Goal: Book appointment/travel/reservation

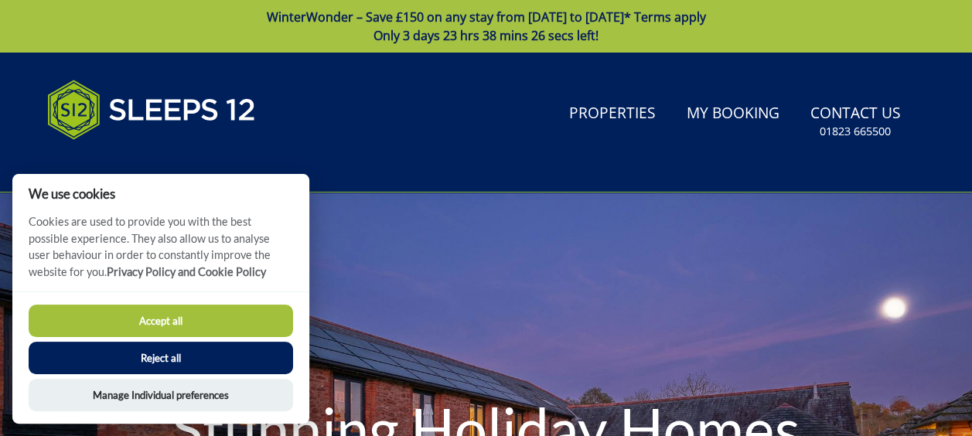
click at [190, 322] on button "Accept all" at bounding box center [161, 321] width 265 height 32
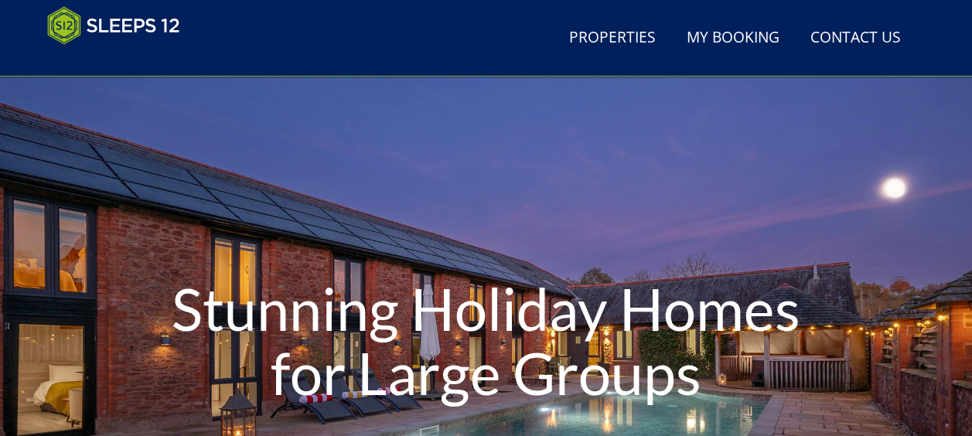
scroll to position [155, 0]
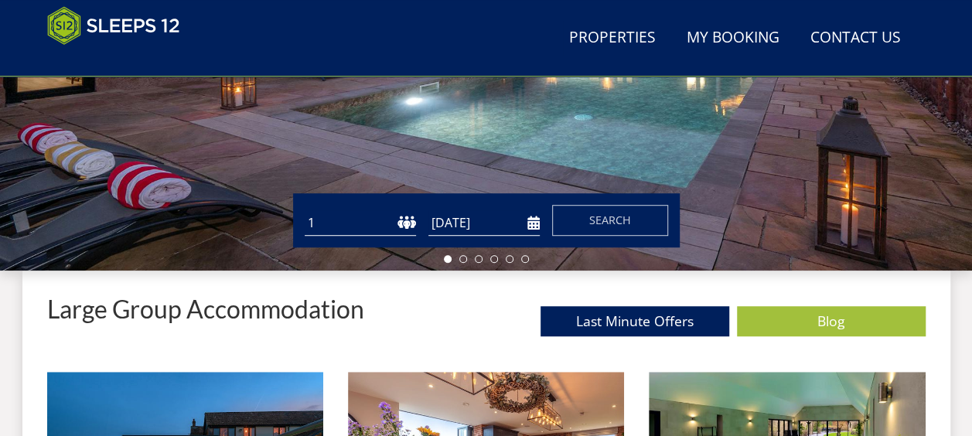
scroll to position [424, 0]
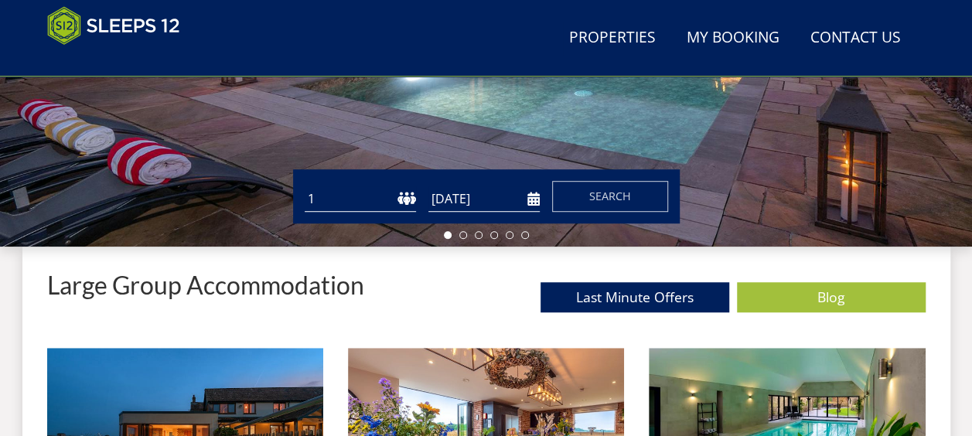
click at [317, 200] on select "1 2 3 4 5 6 7 8 9 10 11 12 13 14 15 16 17 18 19 20 21 22 23 24 25 26 27 28 29 3…" at bounding box center [360, 199] width 111 height 26
select select "12"
click at [305, 186] on select "1 2 3 4 5 6 7 8 9 10 11 12 13 14 15 16 17 18 19 20 21 22 23 24 25 26 27 28 29 3…" at bounding box center [360, 199] width 111 height 26
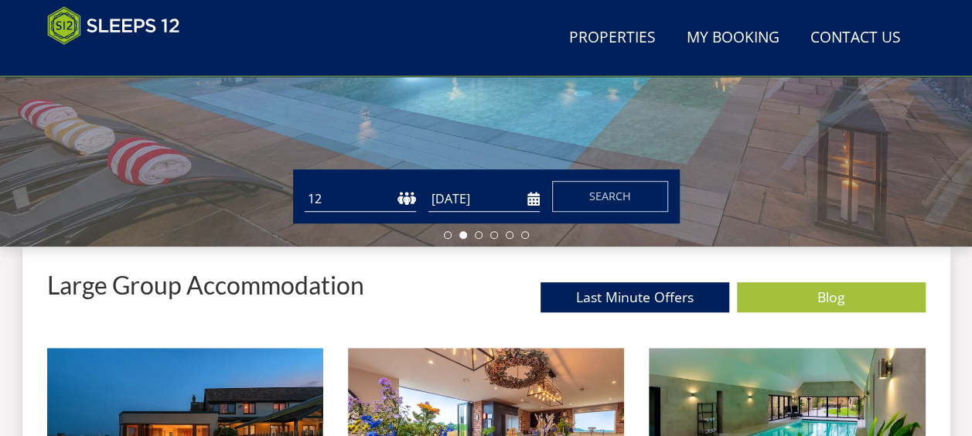
click at [531, 198] on input "[DATE]" at bounding box center [483, 199] width 111 height 26
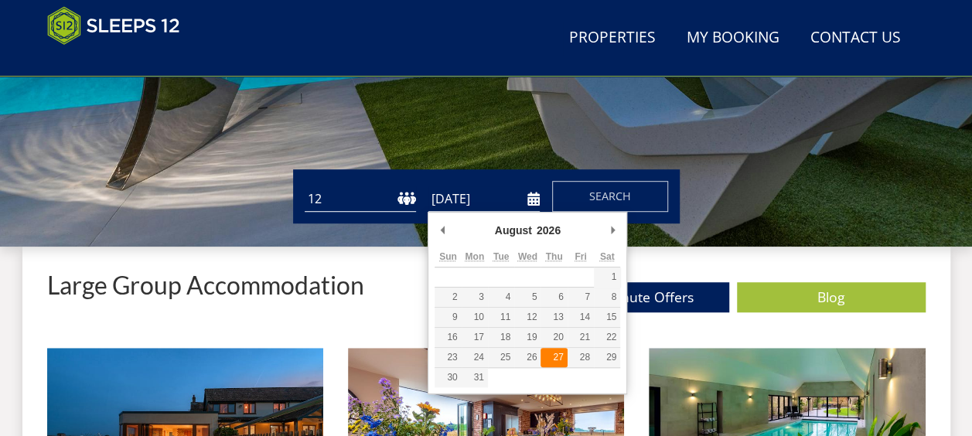
type input "[DATE]"
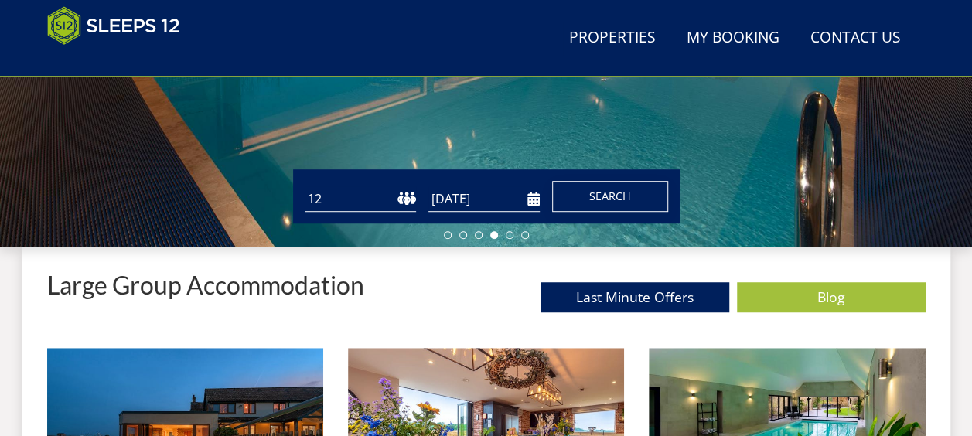
click at [637, 190] on button "Search" at bounding box center [610, 196] width 116 height 31
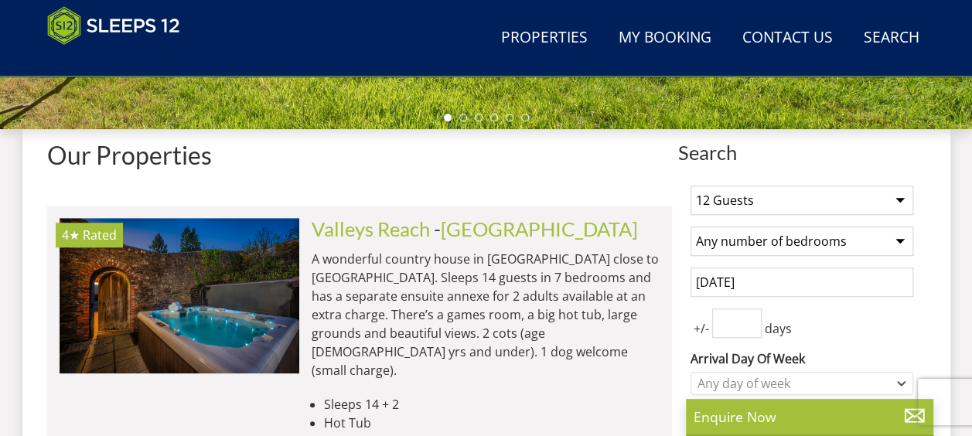
scroll to position [619, 0]
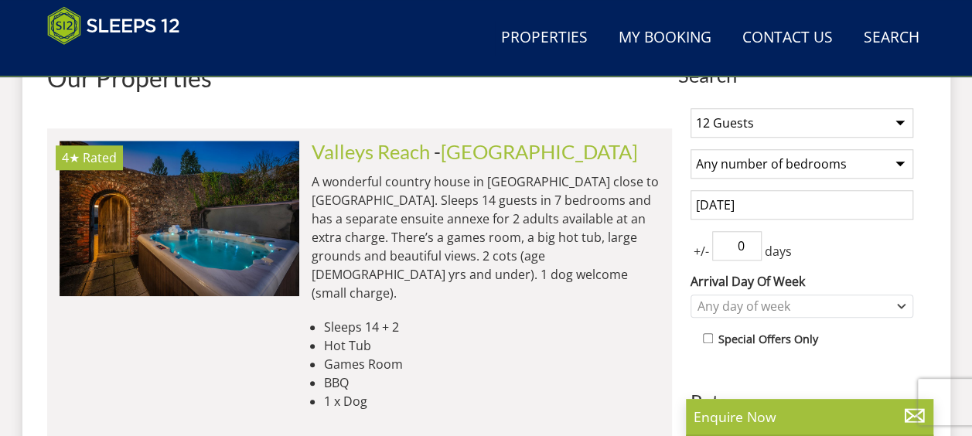
click at [747, 248] on input "0" at bounding box center [736, 245] width 49 height 29
click at [749, 240] on input "1" at bounding box center [736, 245] width 49 height 29
click at [749, 240] on input "2" at bounding box center [736, 245] width 49 height 29
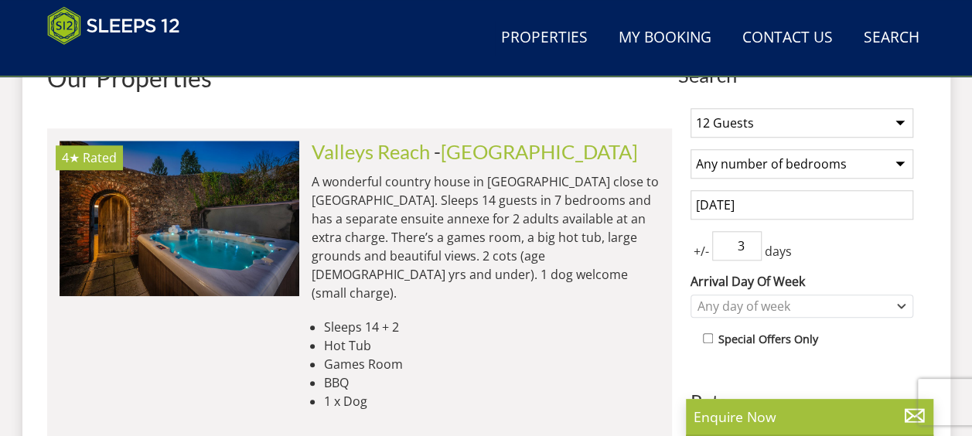
click at [749, 240] on input "3" at bounding box center [736, 245] width 49 height 29
type input "4"
click at [749, 240] on input "4" at bounding box center [736, 245] width 49 height 29
click at [859, 306] on div "Any day of week" at bounding box center [794, 306] width 200 height 17
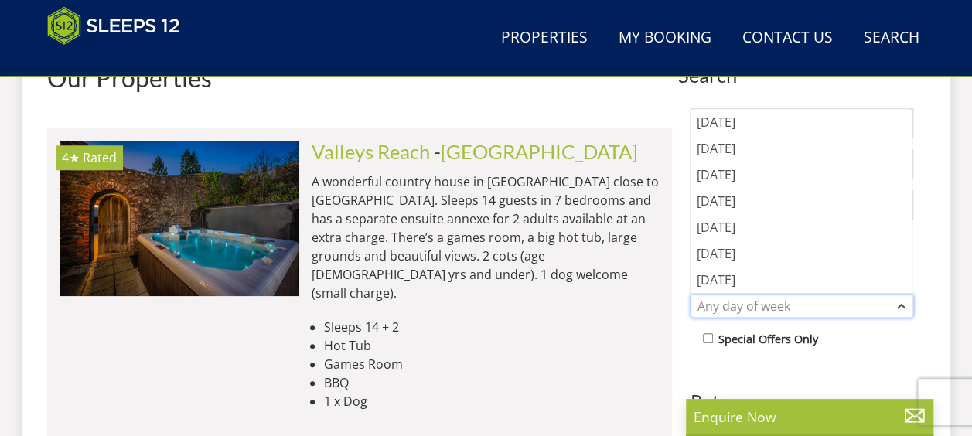
click at [859, 306] on div "Any day of week" at bounding box center [794, 306] width 200 height 17
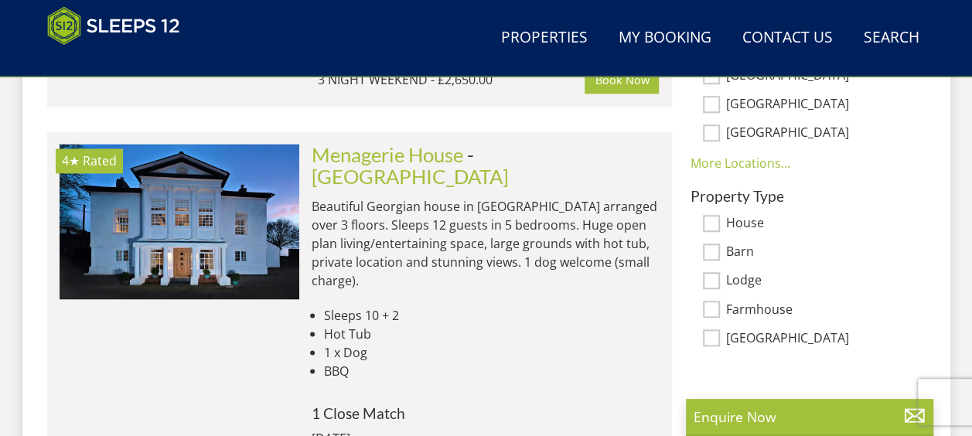
scroll to position [1160, 0]
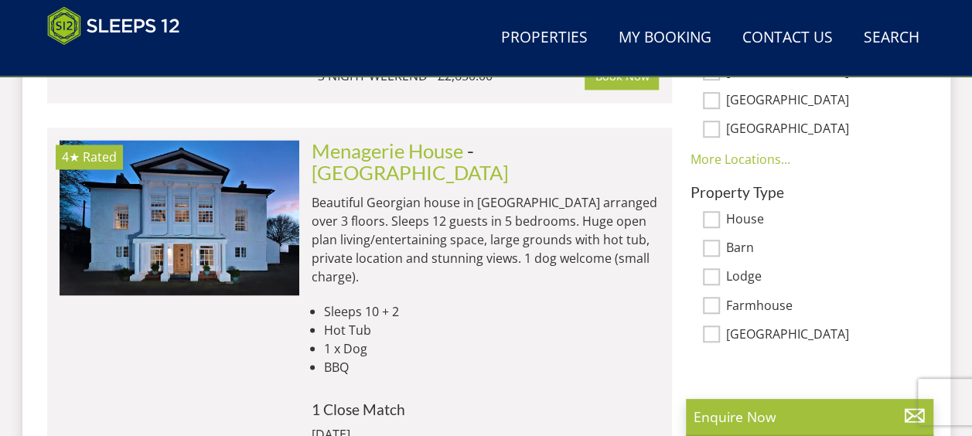
click at [713, 247] on input "Barn" at bounding box center [711, 248] width 17 height 17
checkbox input "true"
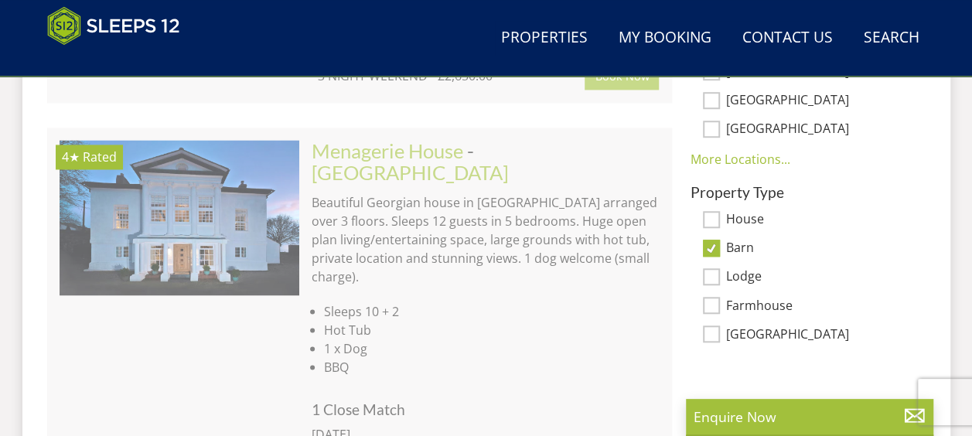
click at [708, 282] on input "Lodge" at bounding box center [711, 276] width 17 height 17
checkbox input "true"
click at [712, 302] on input "Farmhouse" at bounding box center [711, 305] width 17 height 17
checkbox input "true"
click at [716, 336] on input "[GEOGRAPHIC_DATA]" at bounding box center [711, 334] width 17 height 17
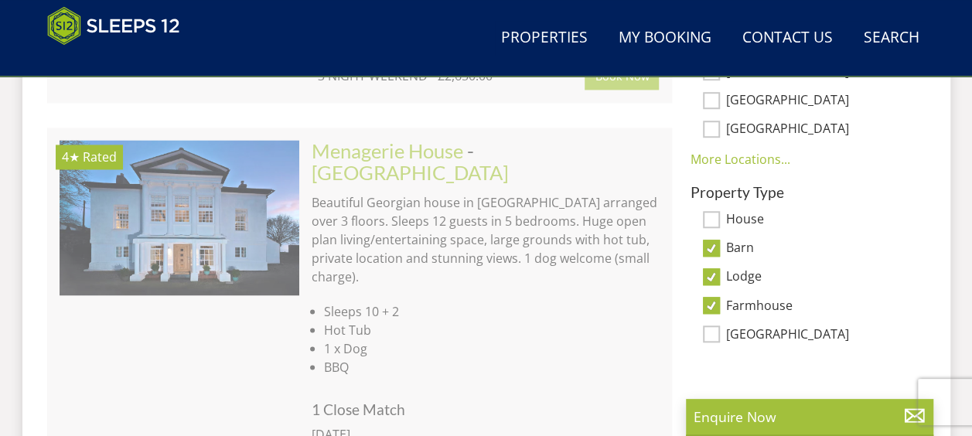
checkbox input "true"
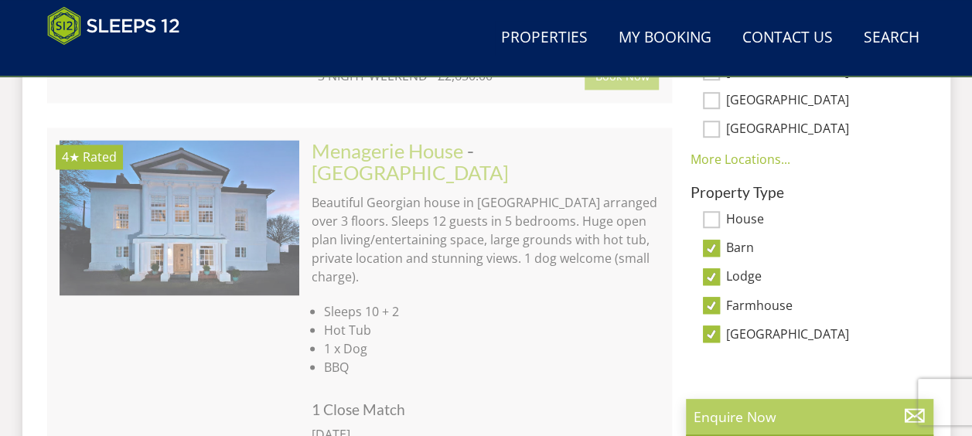
click at [773, 417] on p "Enquire Now" at bounding box center [810, 417] width 232 height 20
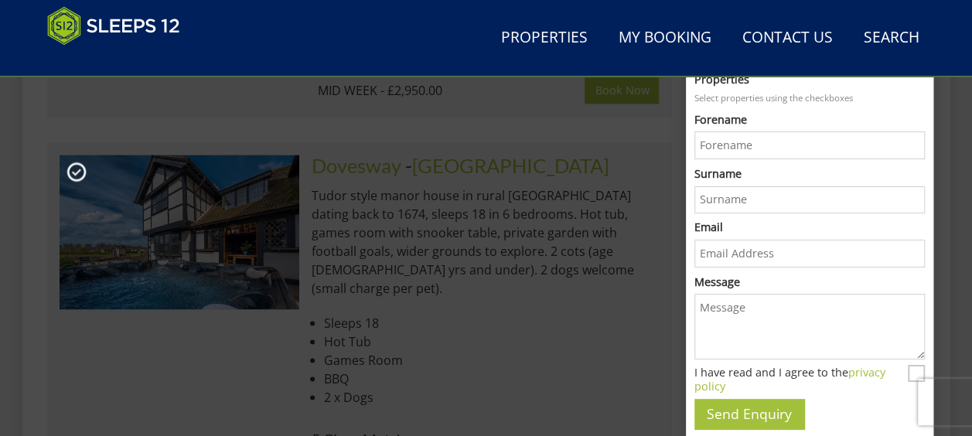
scroll to position [0, 0]
click at [551, 369] on li "BBQ" at bounding box center [492, 378] width 336 height 19
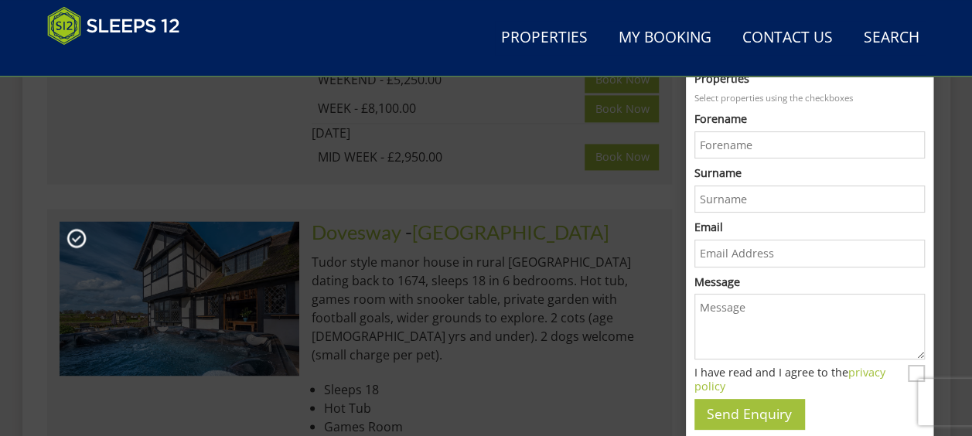
scroll to position [928, 0]
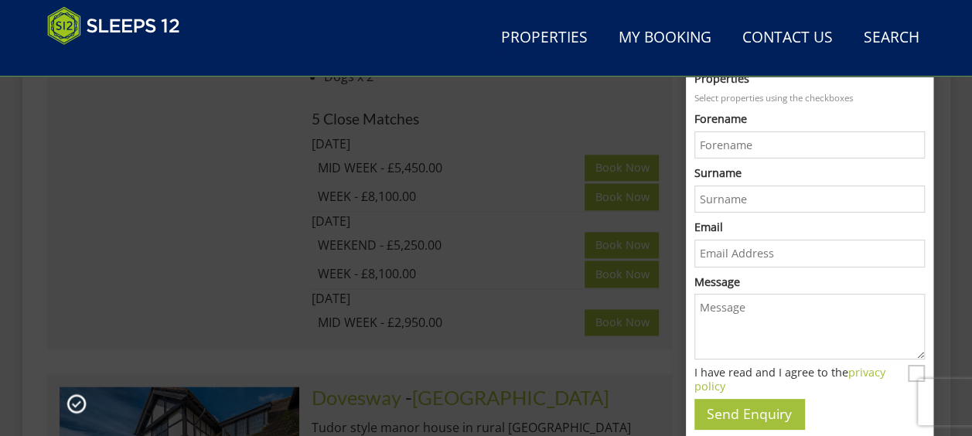
click at [522, 159] on div "MID WEEK - £5,450.00" at bounding box center [452, 168] width 268 height 19
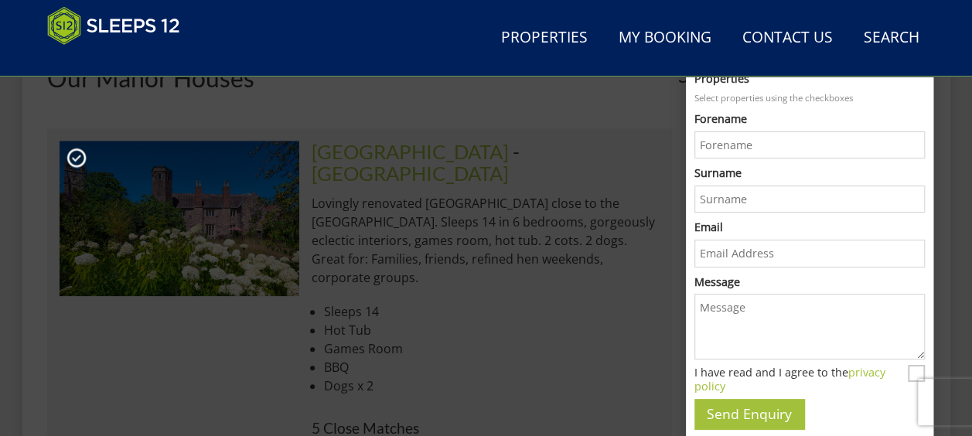
scroll to position [309, 0]
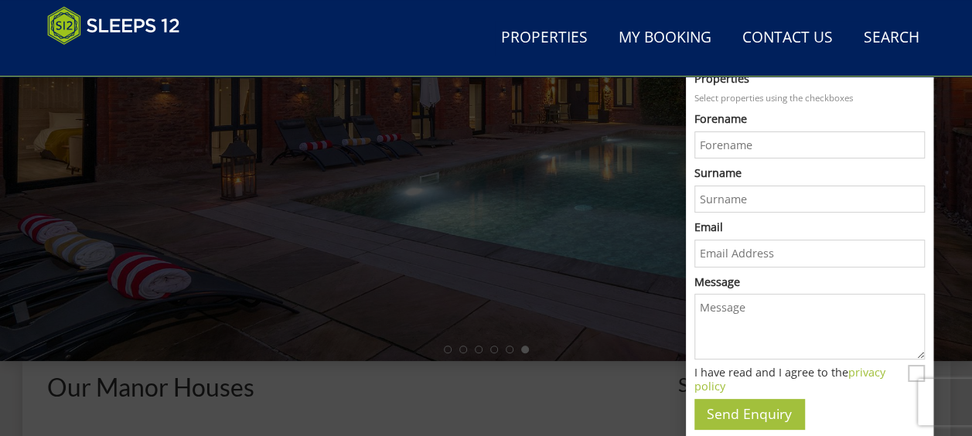
click at [944, 110] on div at bounding box center [486, 90] width 972 height 541
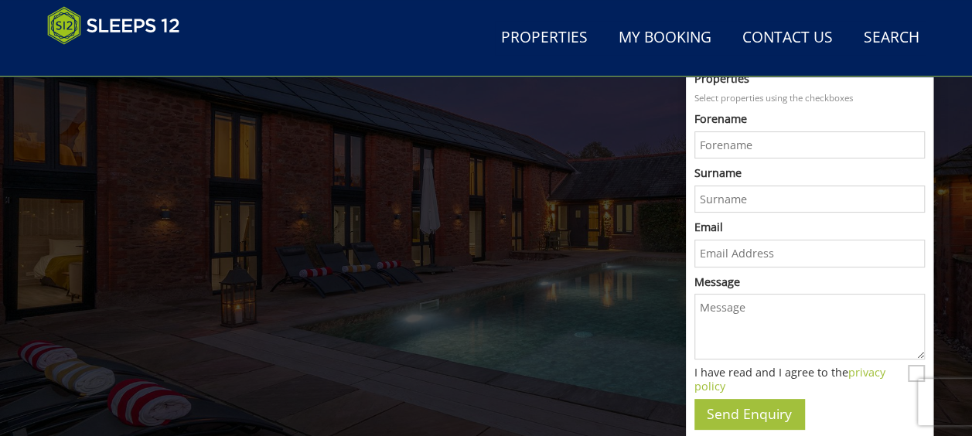
scroll to position [0, 0]
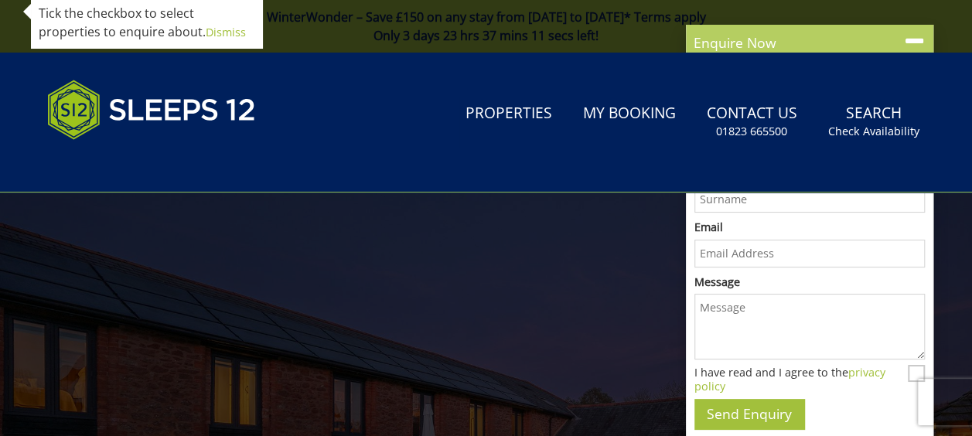
click at [916, 40] on icon at bounding box center [914, 41] width 22 height 22
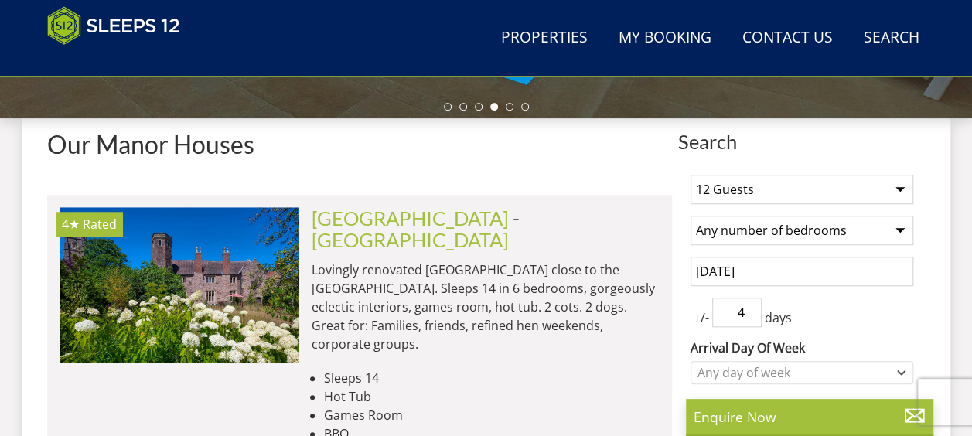
scroll to position [387, 0]
